Goal: Book appointment/travel/reservation

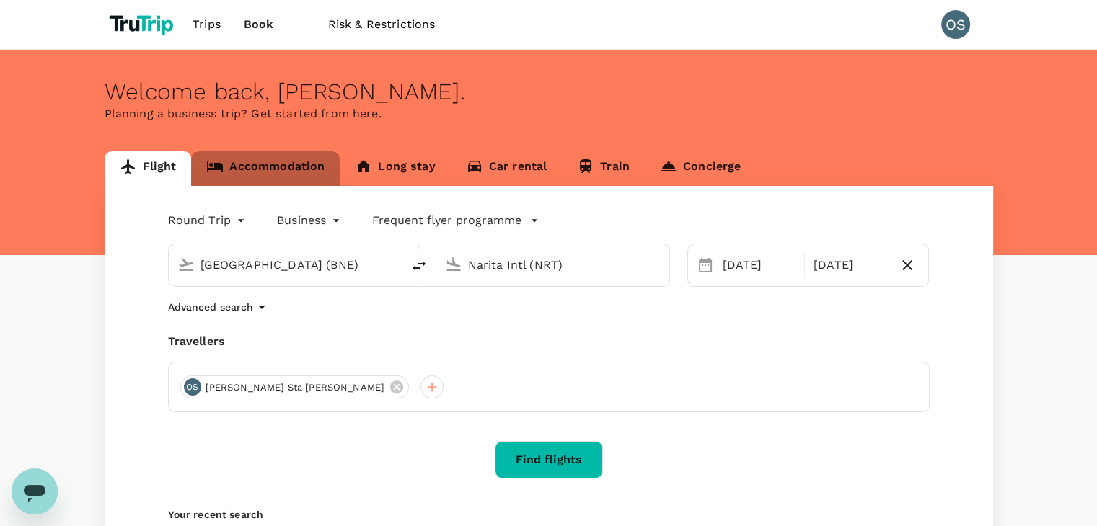
click at [245, 171] on link "Accommodation" at bounding box center [265, 168] width 149 height 35
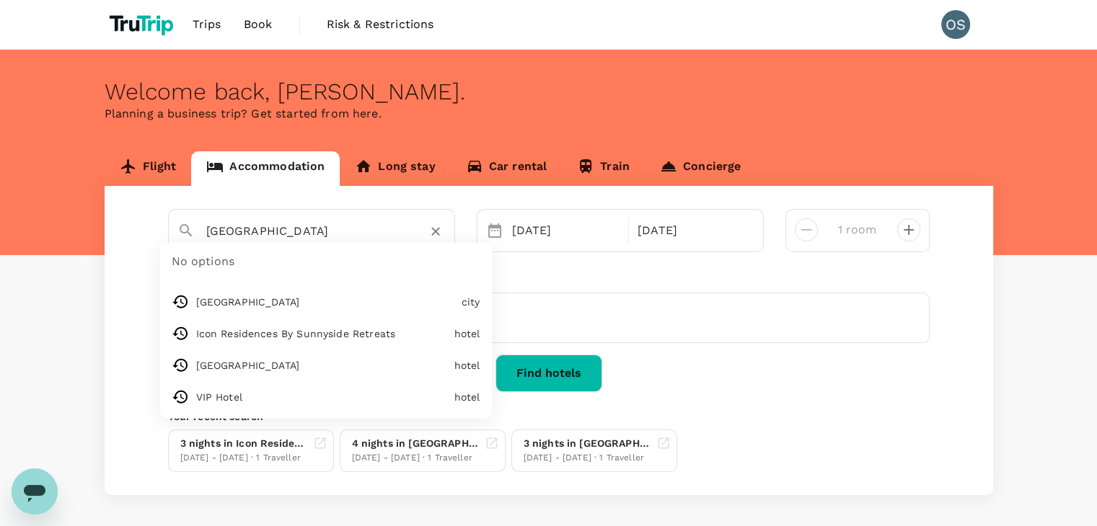
click at [298, 237] on input "Kuala Terengganu District" at bounding box center [305, 231] width 199 height 22
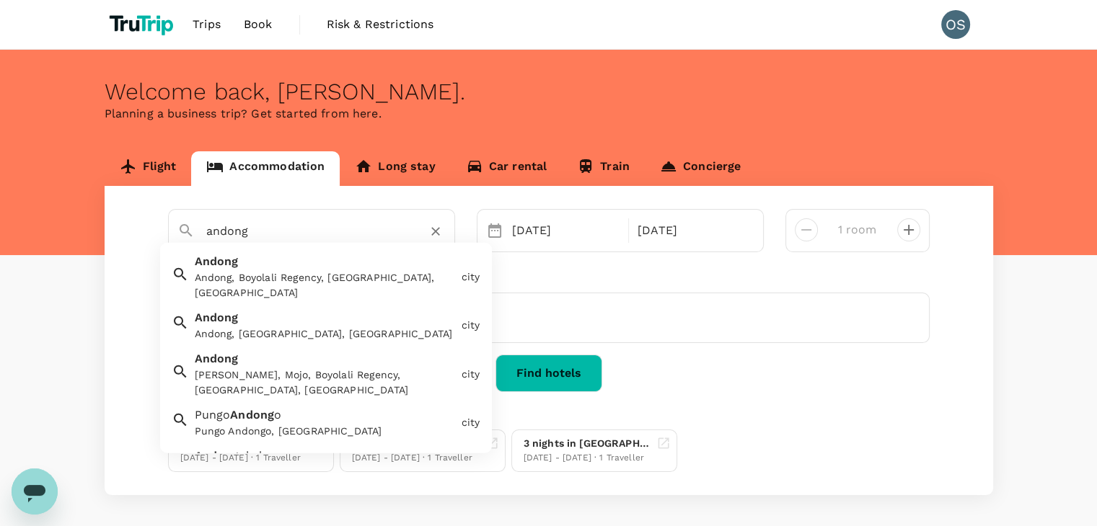
click at [287, 307] on div "Andong Andong, Gyeongsangbuk-do, South Korea" at bounding box center [322, 323] width 267 height 38
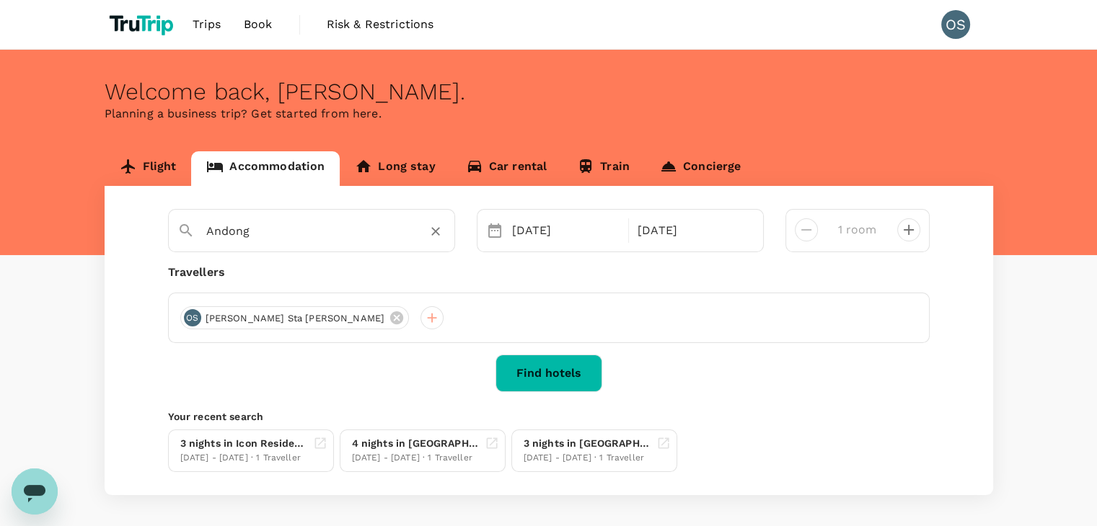
type input "Andong"
click at [678, 236] on div "[DATE]" at bounding box center [692, 230] width 120 height 29
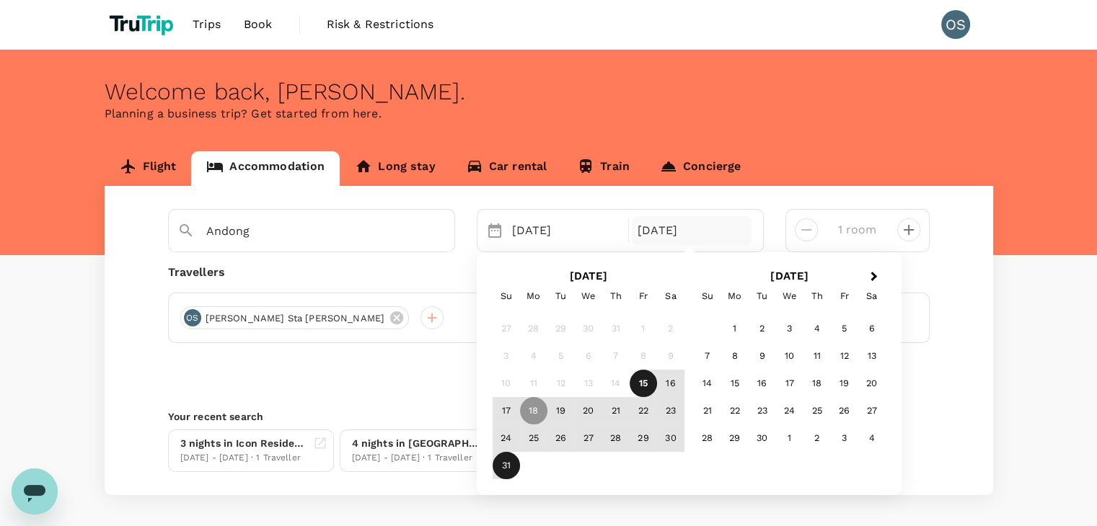
click at [494, 469] on div "31" at bounding box center [505, 465] width 27 height 27
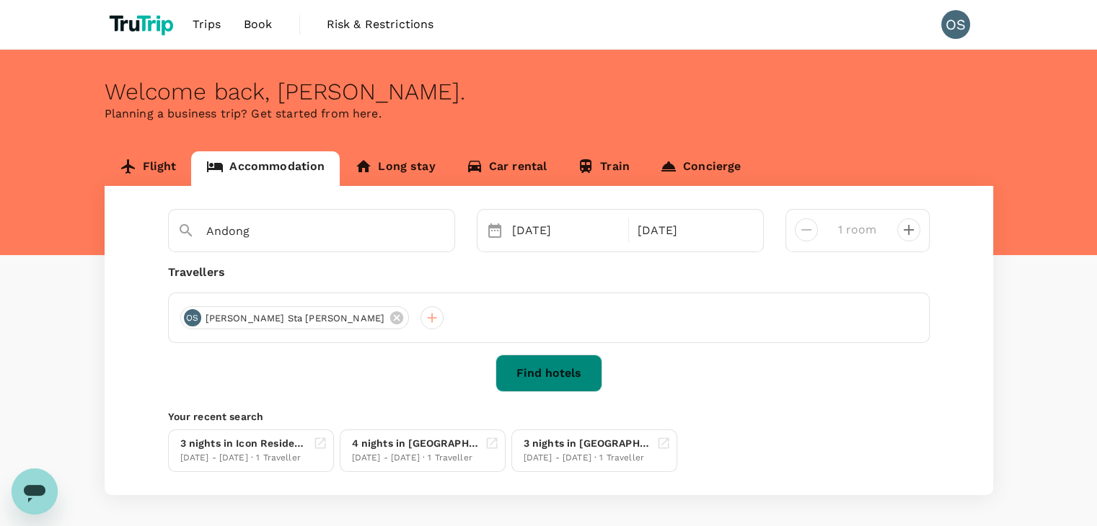
click at [575, 375] on button "Find hotels" at bounding box center [548, 373] width 107 height 37
